Goal: Task Accomplishment & Management: Complete application form

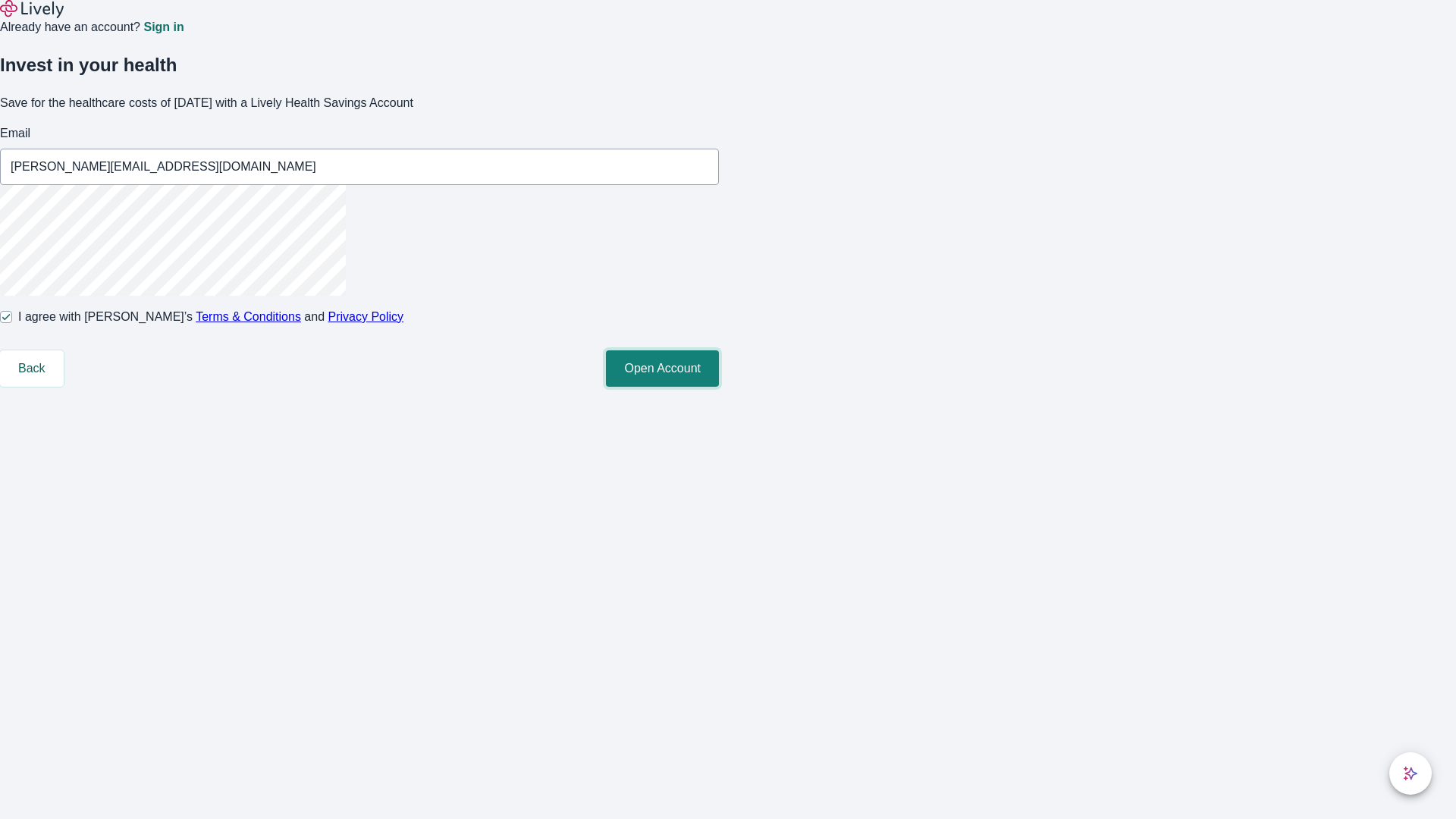
click at [719, 387] on button "Open Account" at bounding box center [663, 369] width 113 height 36
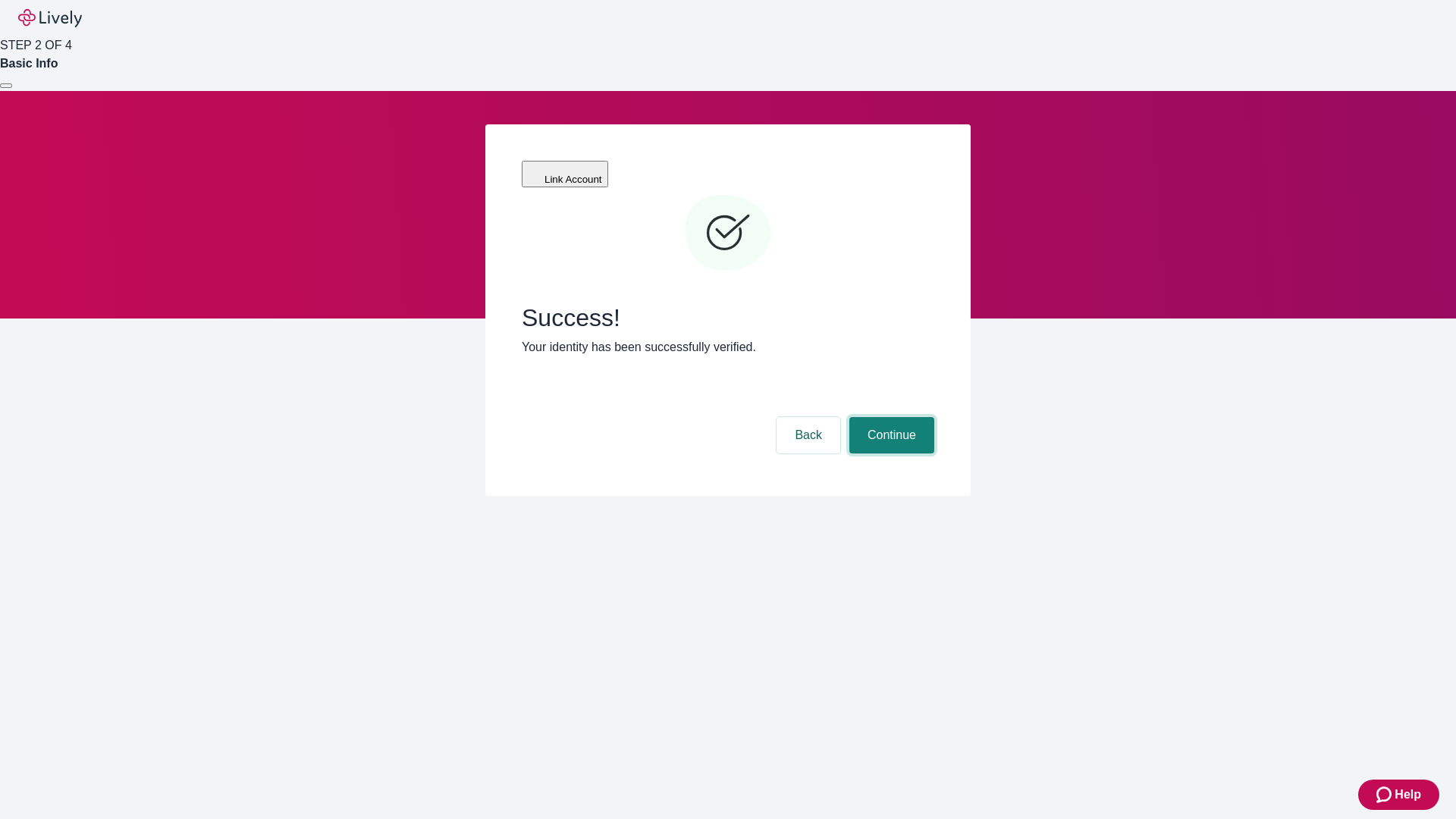
click at [889, 417] on button "Continue" at bounding box center [891, 435] width 85 height 36
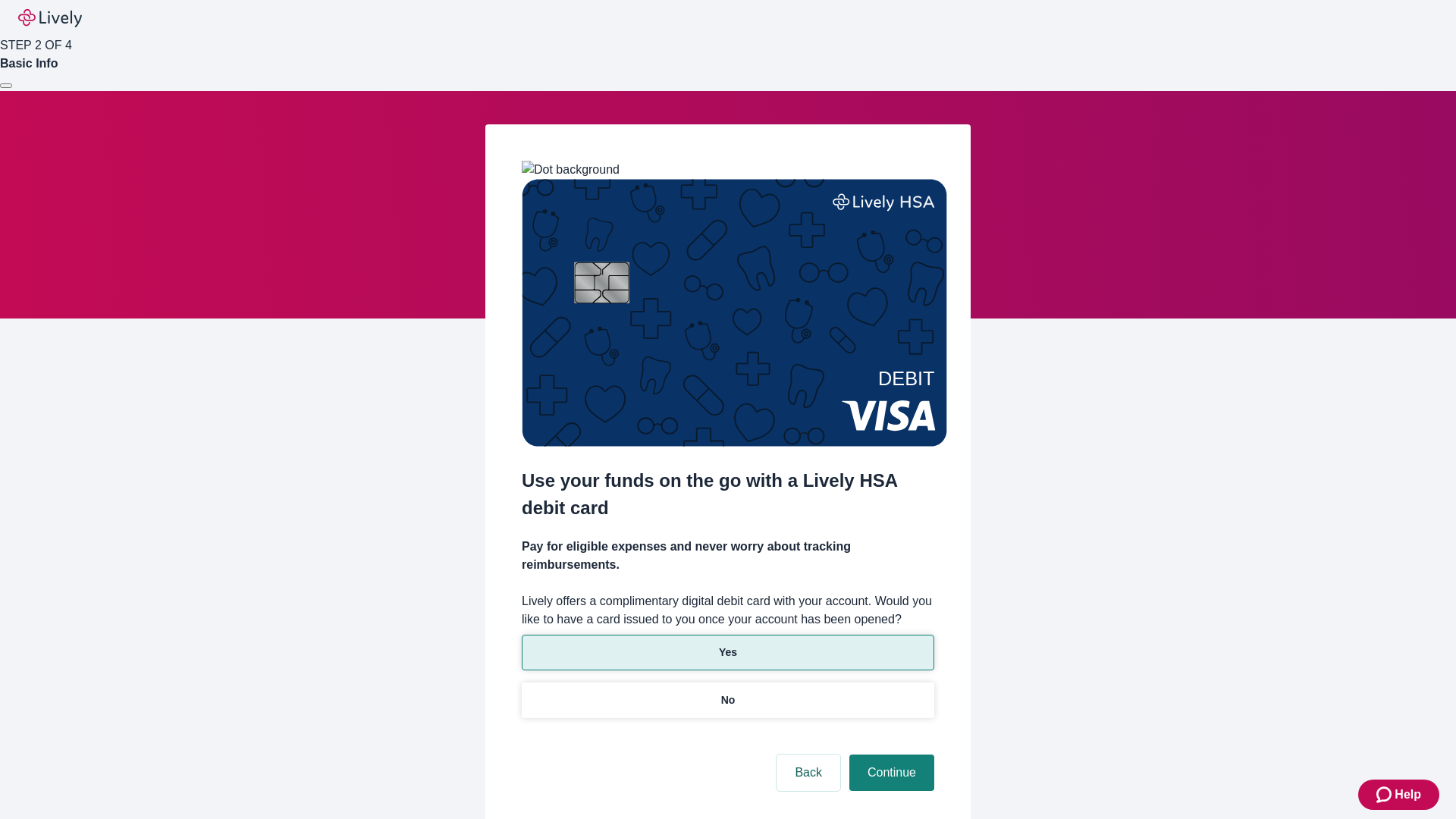
click at [727, 644] on p "Yes" at bounding box center [728, 652] width 18 height 16
click at [889, 755] on button "Continue" at bounding box center [891, 773] width 85 height 36
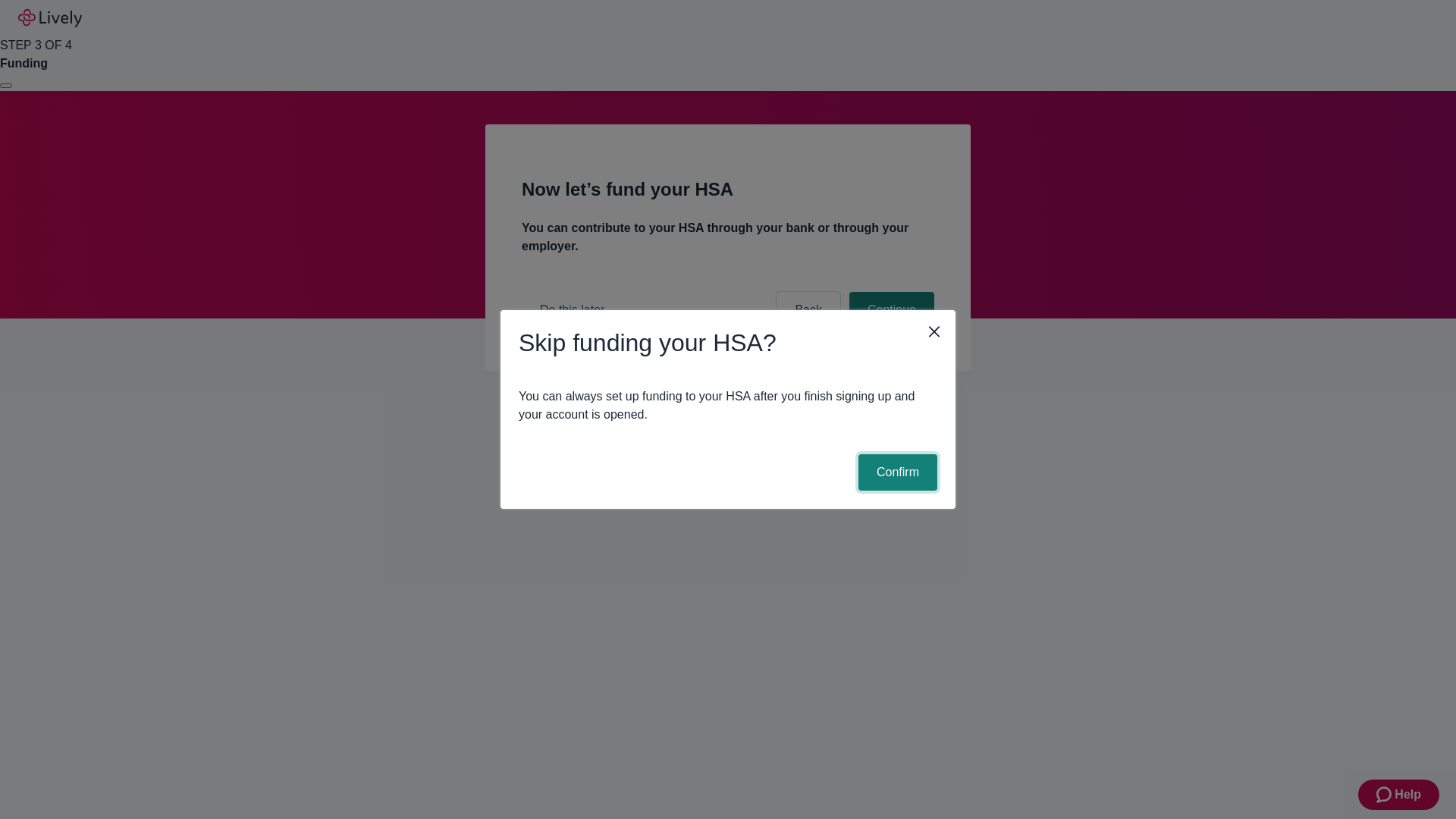
click at [896, 472] on button "Confirm" at bounding box center [898, 472] width 79 height 36
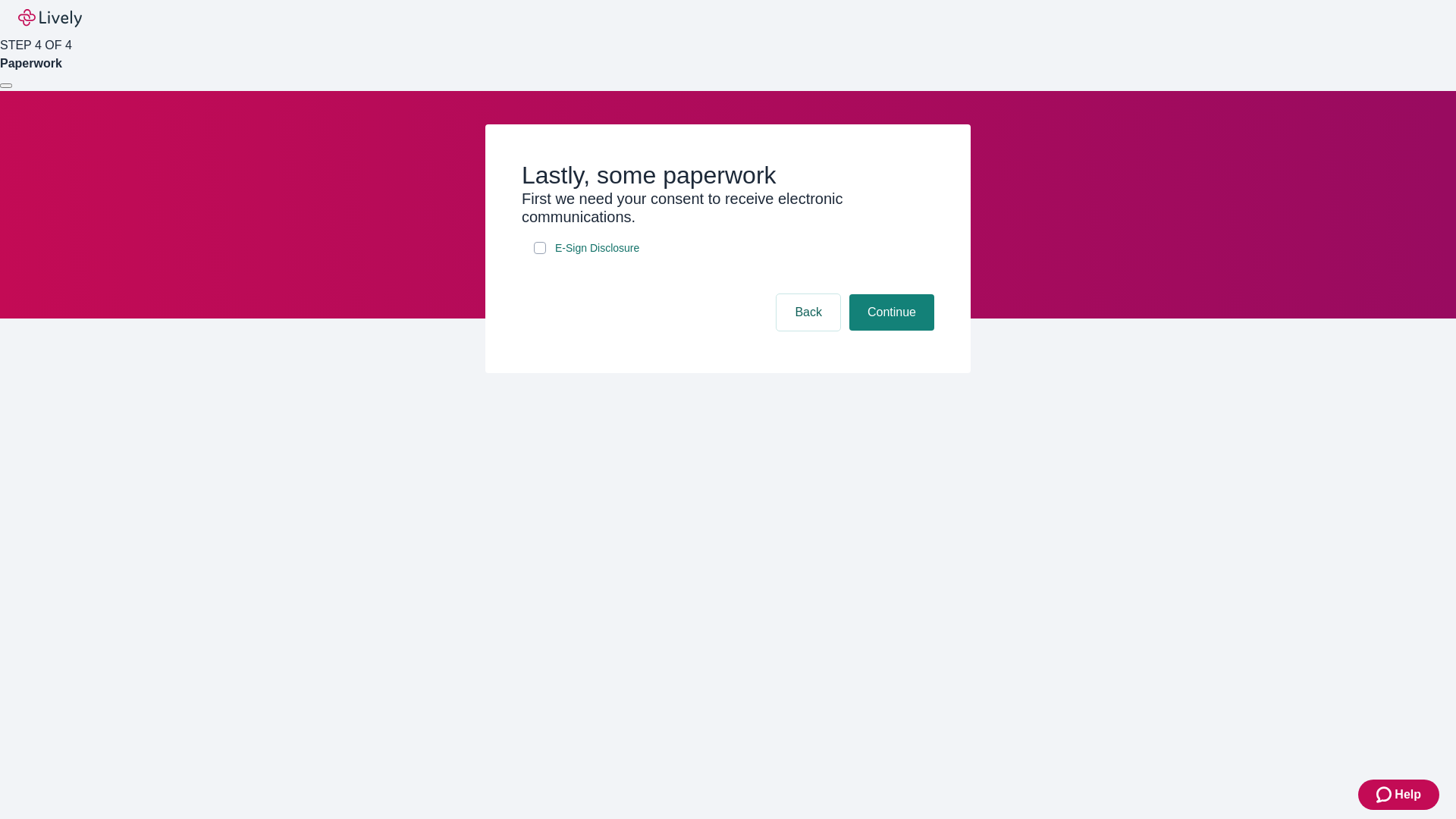
click at [540, 254] on input "E-Sign Disclosure" at bounding box center [540, 248] width 12 height 12
checkbox input "true"
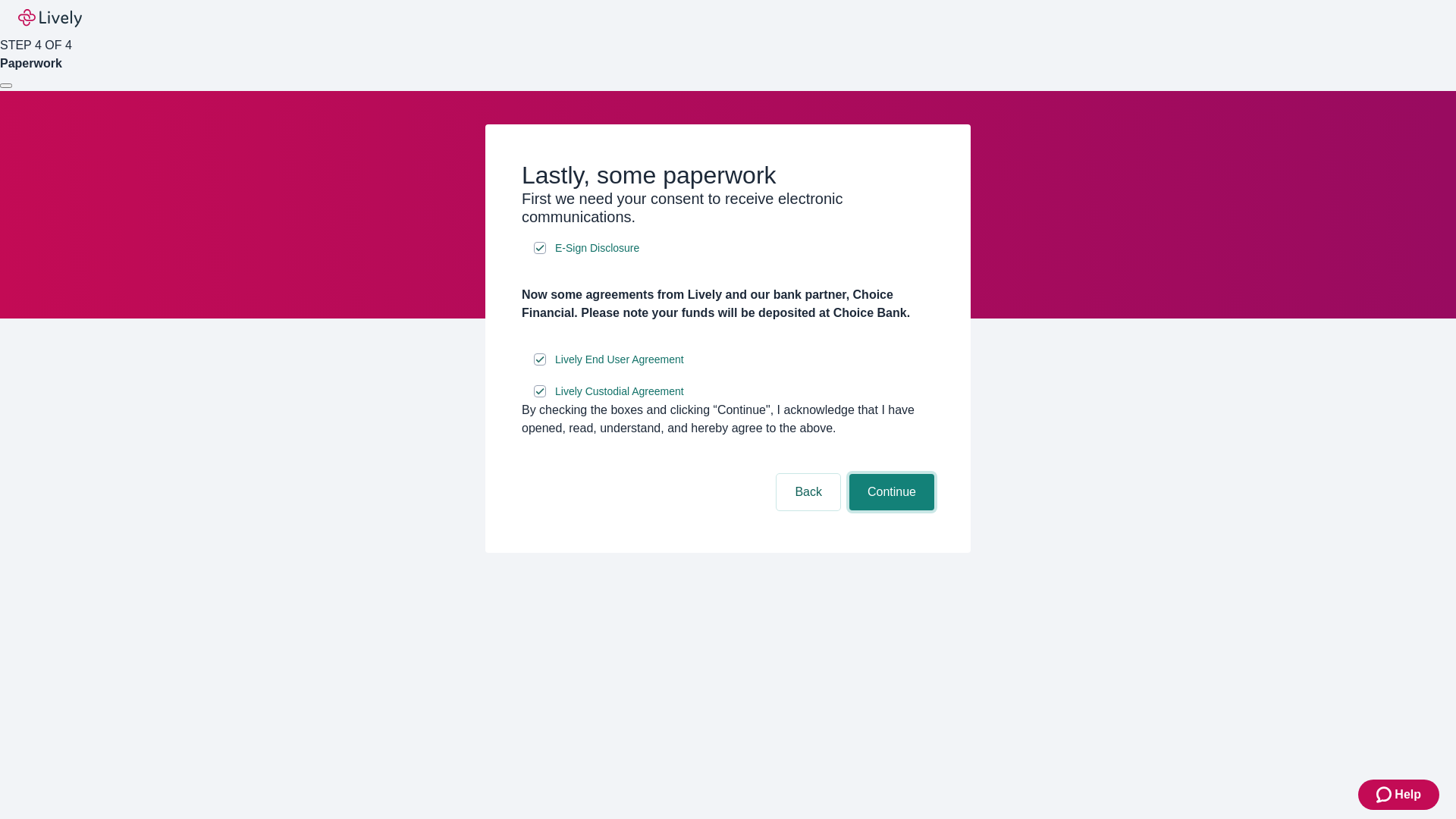
click at [889, 510] on button "Continue" at bounding box center [891, 493] width 85 height 36
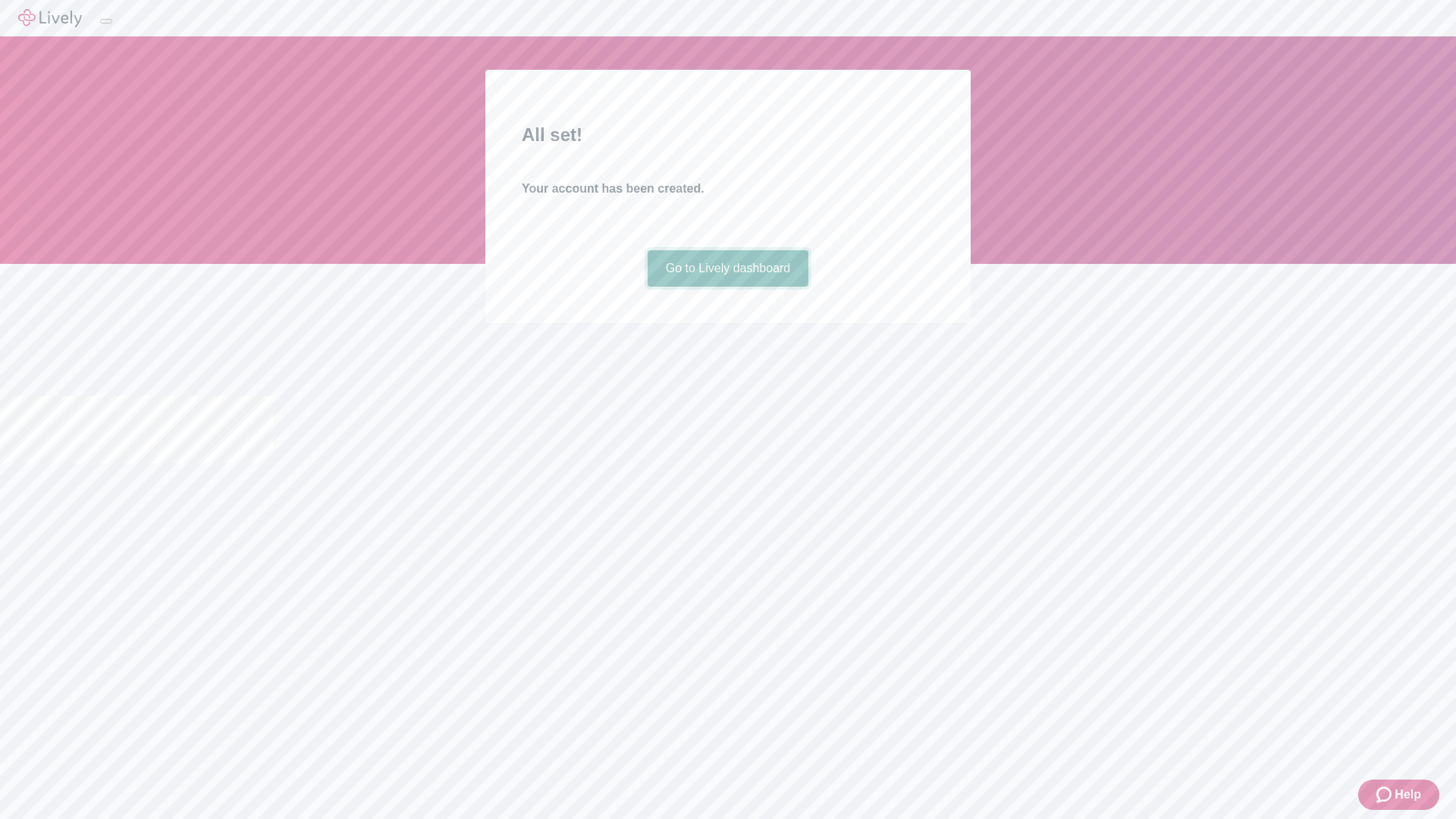
click at [727, 286] on link "Go to Lively dashboard" at bounding box center [728, 269] width 161 height 36
